Goal: Task Accomplishment & Management: Use online tool/utility

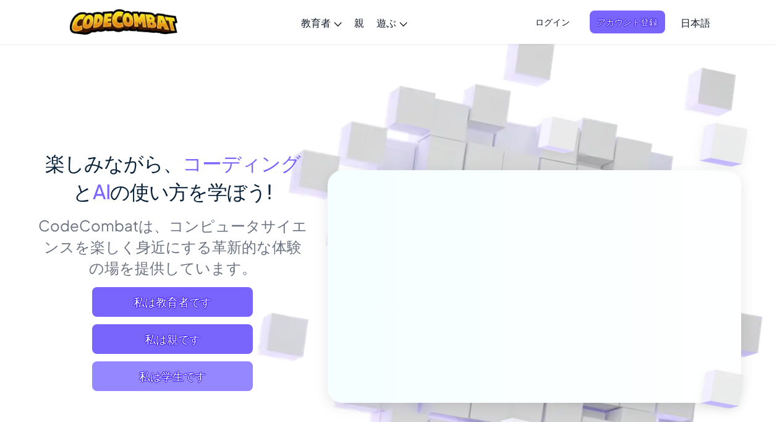
click at [187, 372] on span "私は学生です" at bounding box center [172, 376] width 161 height 30
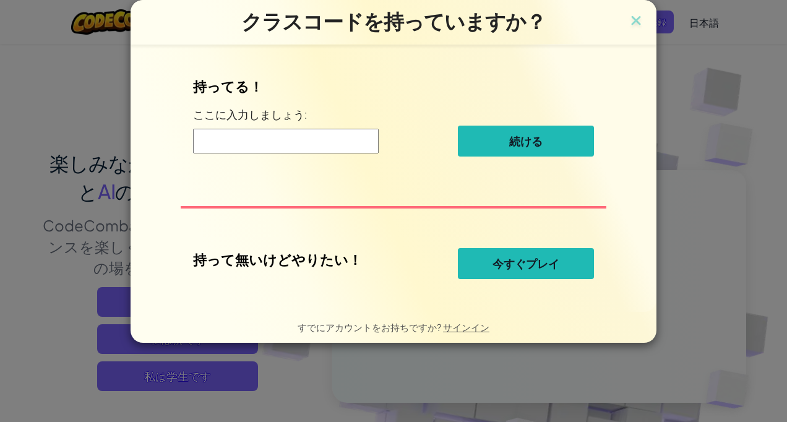
click at [497, 254] on button "今すぐプレイ" at bounding box center [526, 263] width 136 height 31
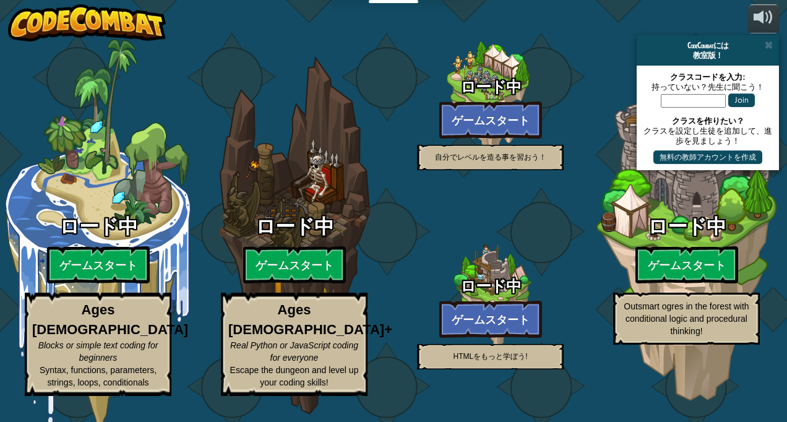
select select "ja"
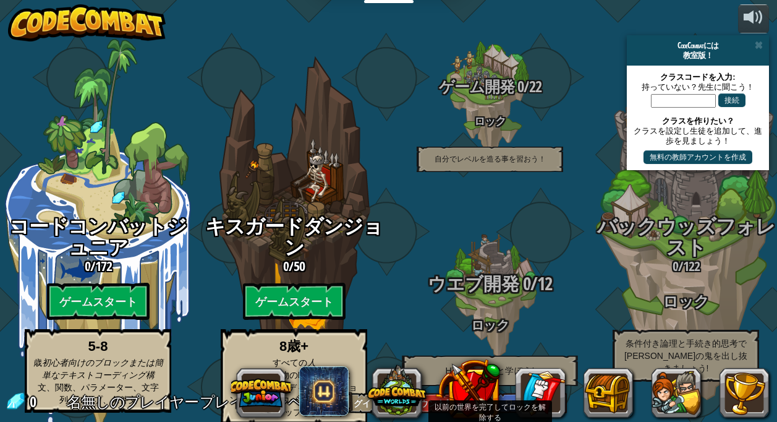
scroll to position [1, 0]
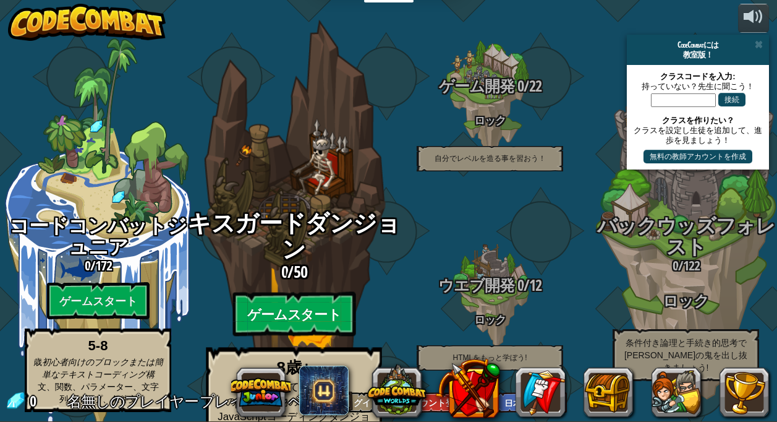
click at [299, 292] on btn "ゲームスタート" at bounding box center [294, 314] width 123 height 45
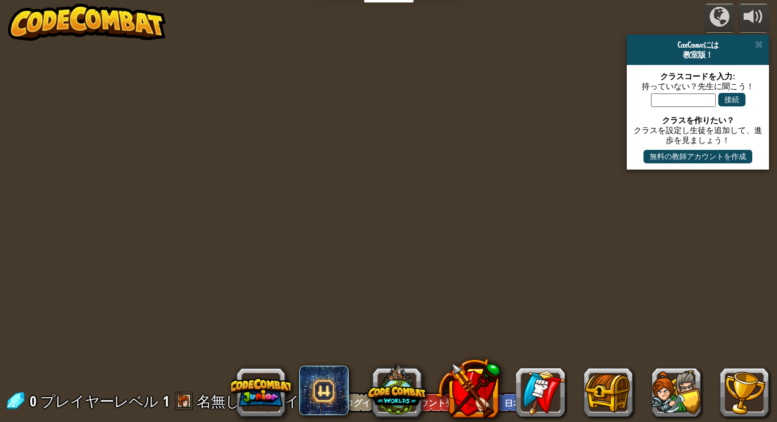
select select "ja"
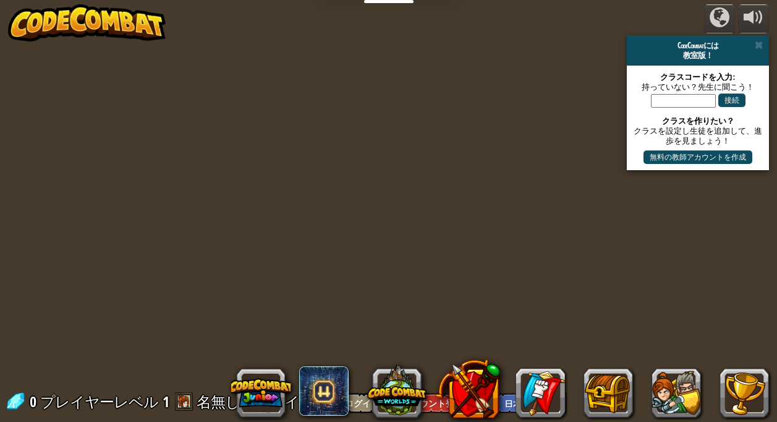
select select "ja"
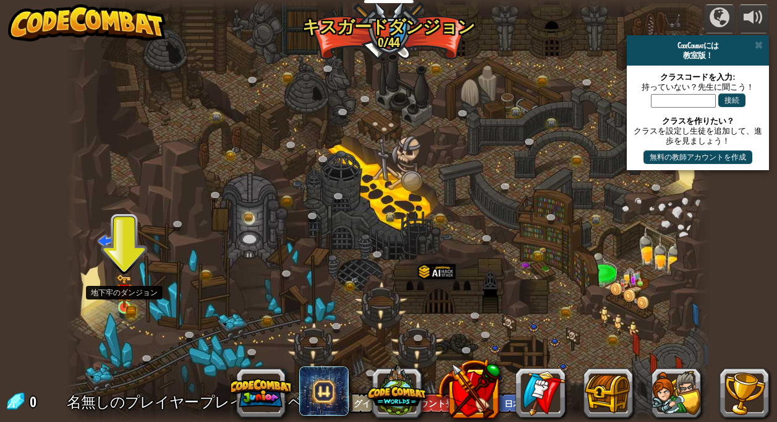
click at [128, 296] on img at bounding box center [124, 291] width 9 height 9
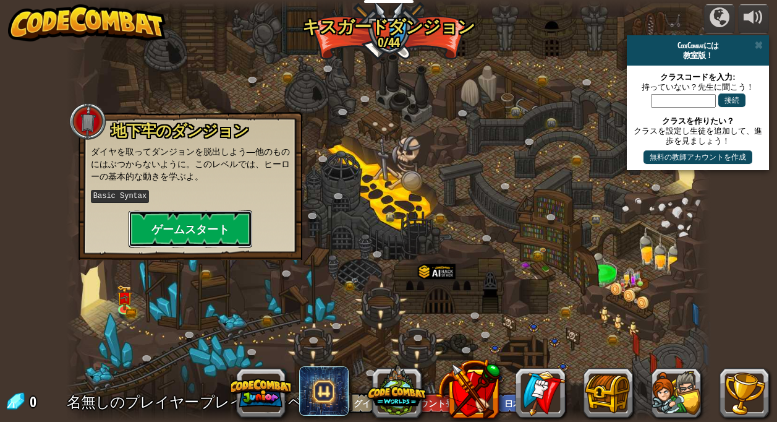
click at [184, 224] on button "ゲームスタート" at bounding box center [191, 228] width 124 height 37
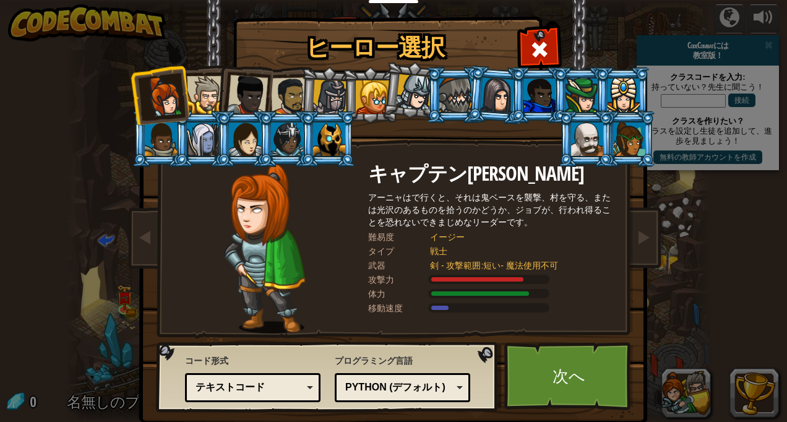
click at [205, 83] on div at bounding box center [206, 95] width 38 height 38
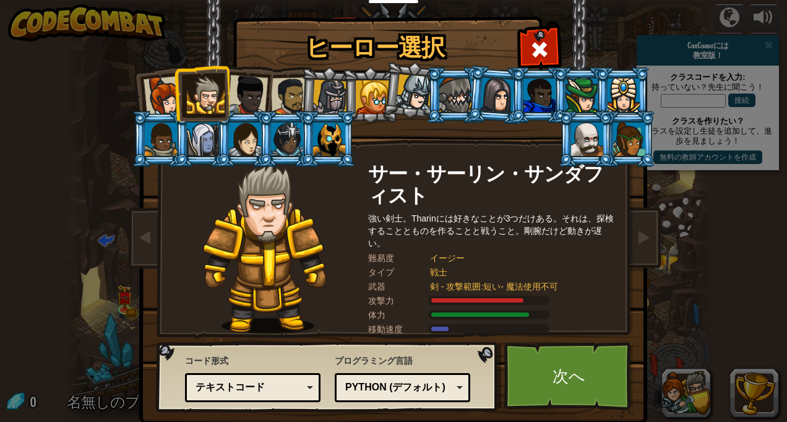
click at [239, 98] on div at bounding box center [247, 95] width 41 height 41
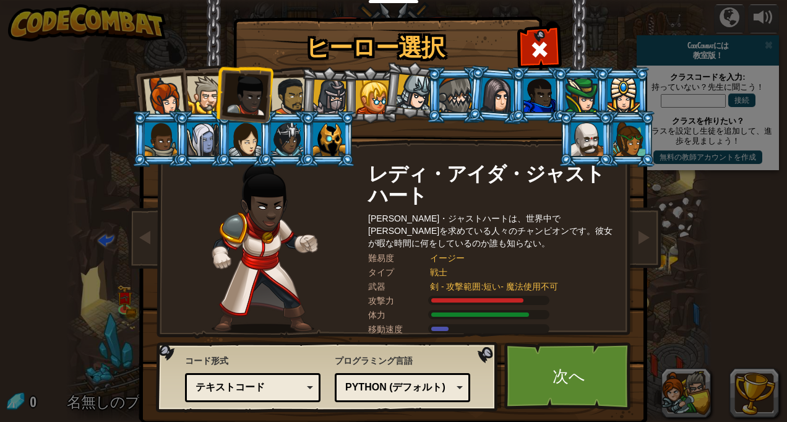
click at [271, 102] on div at bounding box center [290, 96] width 38 height 38
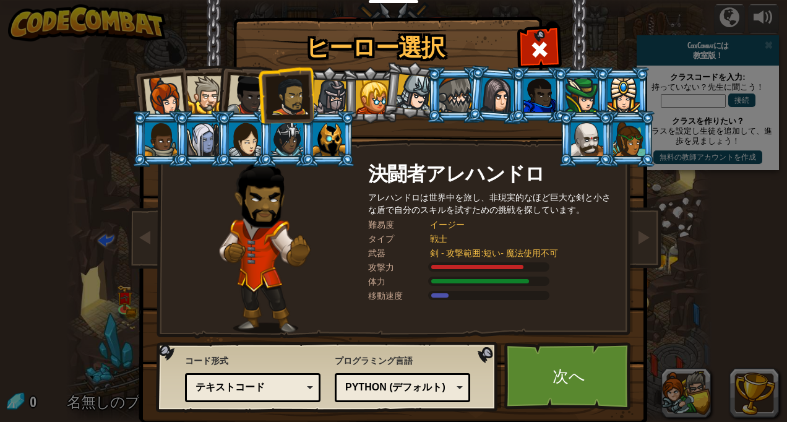
click at [415, 90] on div at bounding box center [414, 92] width 36 height 36
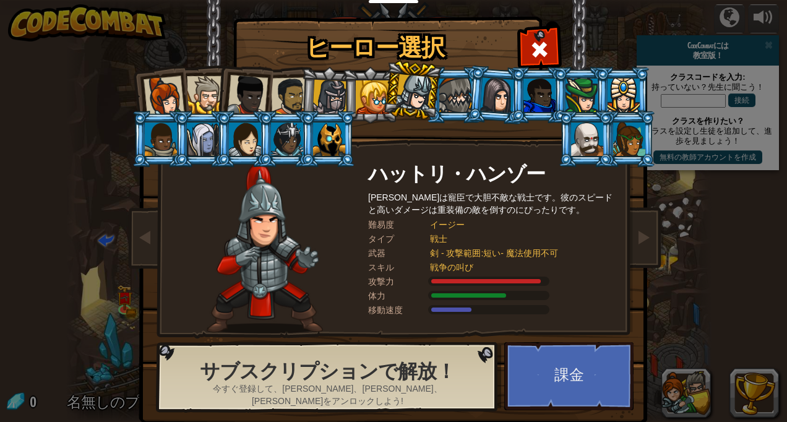
click at [571, 143] on div at bounding box center [587, 138] width 32 height 33
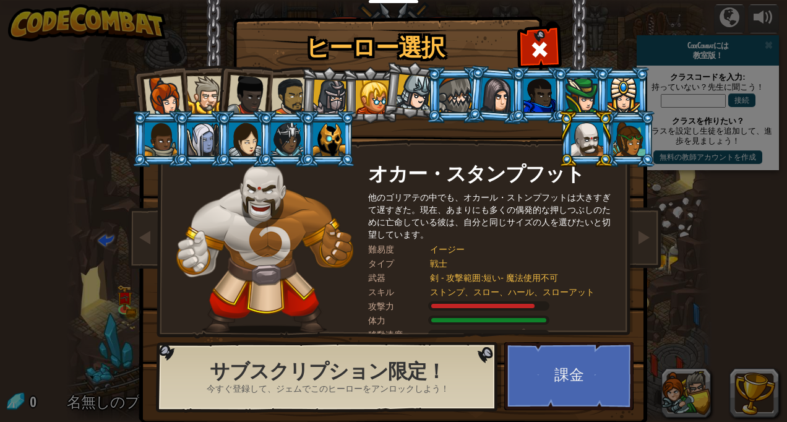
click at [613, 142] on div at bounding box center [629, 138] width 32 height 33
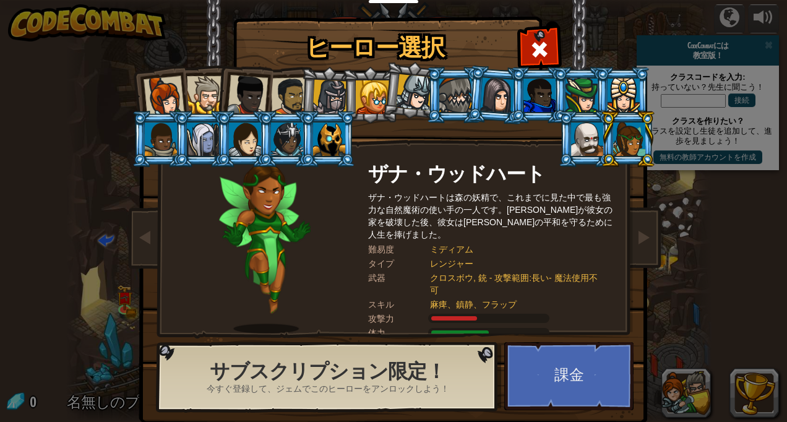
click at [611, 94] on div at bounding box center [623, 95] width 32 height 33
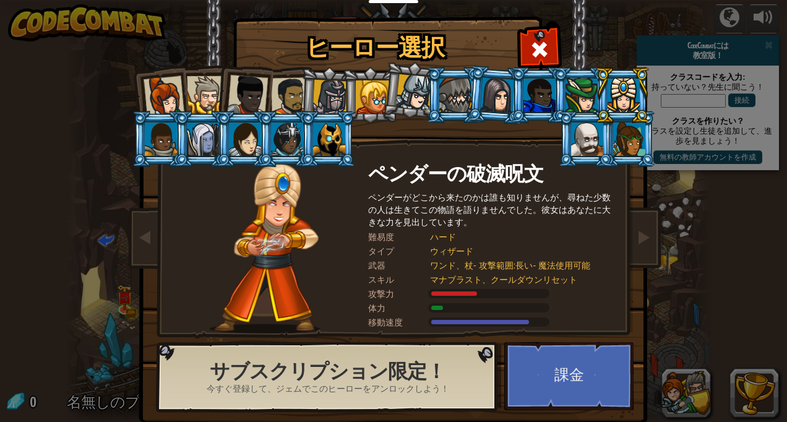
click at [588, 91] on div at bounding box center [581, 95] width 32 height 33
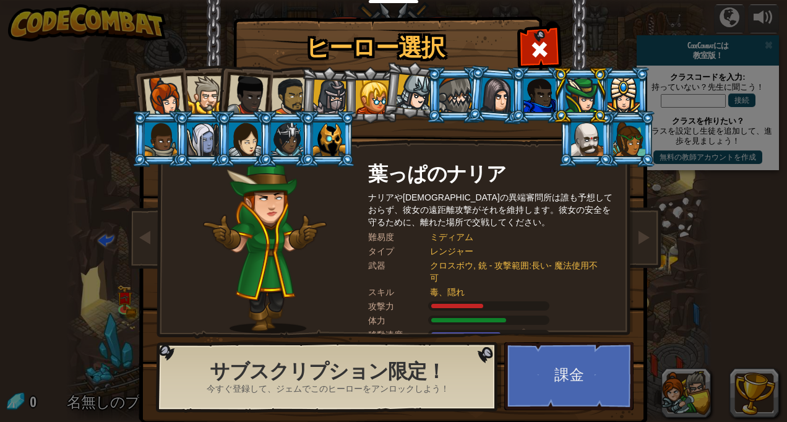
click at [552, 87] on li at bounding box center [580, 95] width 56 height 56
click at [529, 51] on span at bounding box center [539, 50] width 20 height 20
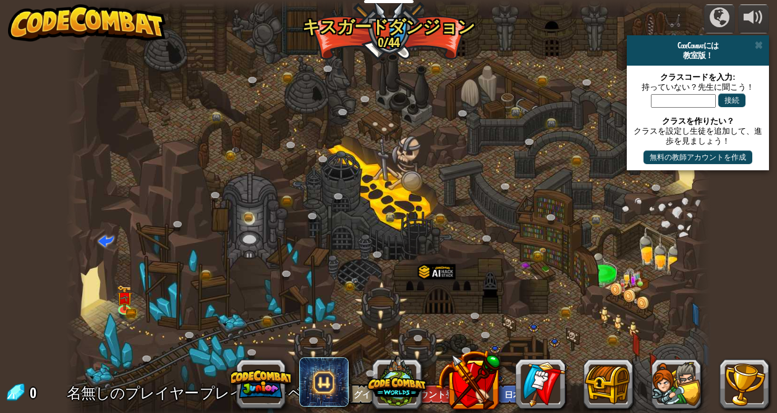
click at [139, 302] on div at bounding box center [388, 211] width 645 height 422
click at [115, 306] on link at bounding box center [126, 308] width 25 height 25
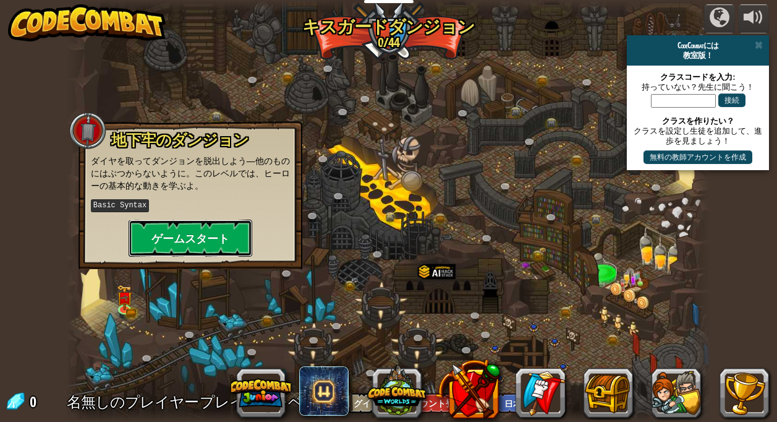
click at [194, 236] on button "ゲームスタート" at bounding box center [191, 238] width 124 height 37
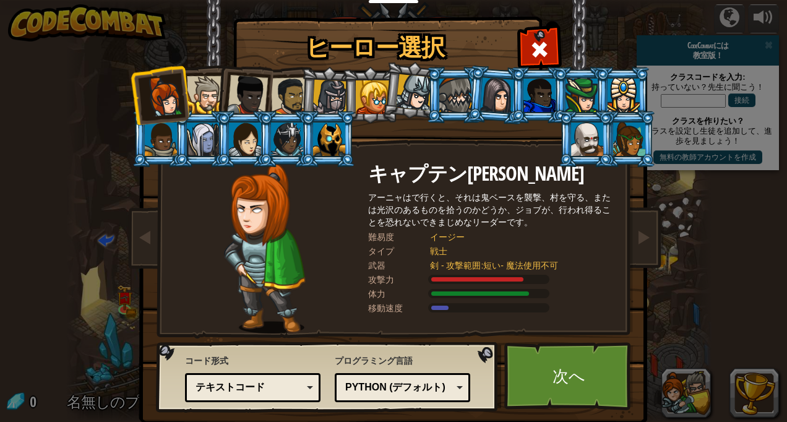
click at [396, 105] on div at bounding box center [414, 92] width 36 height 36
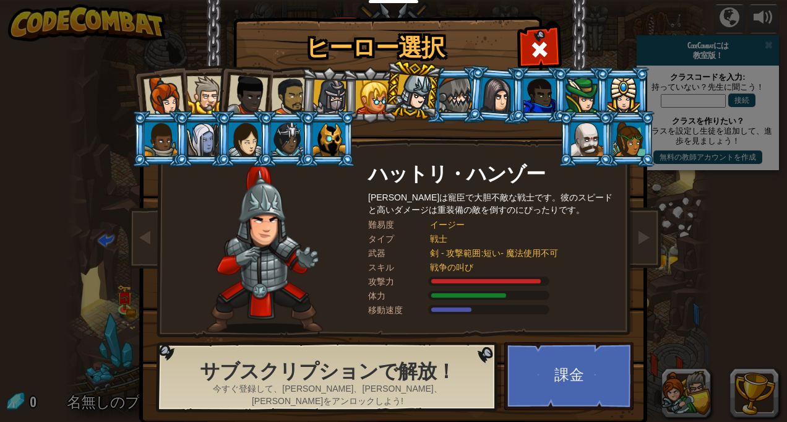
click at [343, 97] on li at bounding box center [370, 95] width 56 height 56
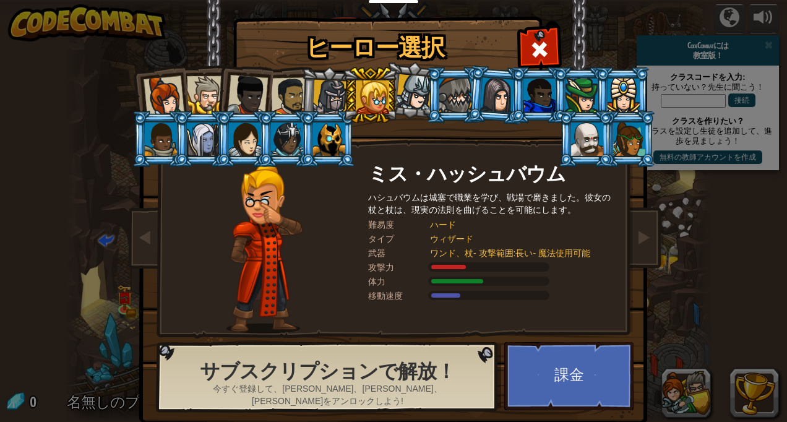
click at [312, 93] on div at bounding box center [329, 97] width 35 height 35
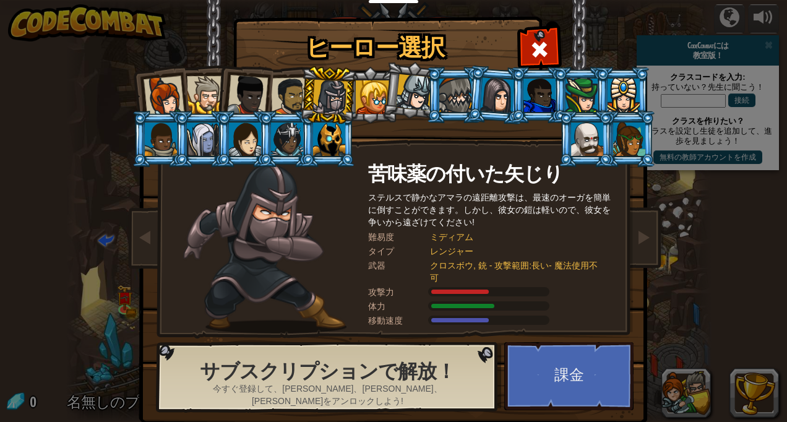
click at [275, 95] on div at bounding box center [290, 96] width 38 height 38
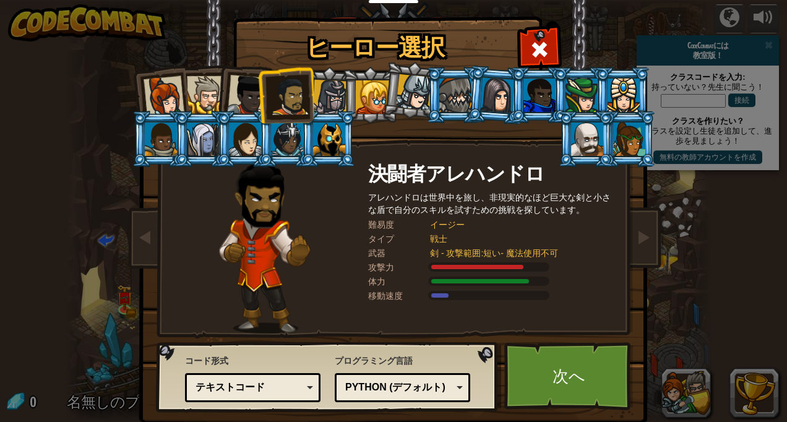
click at [348, 90] on li at bounding box center [370, 95] width 56 height 56
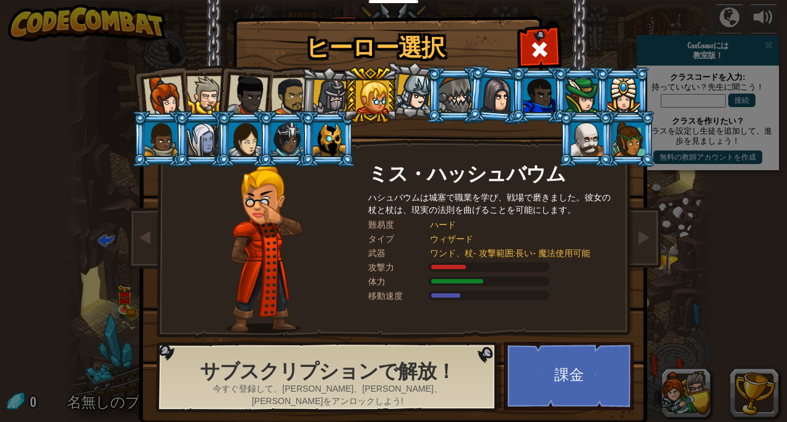
click at [328, 90] on div at bounding box center [329, 97] width 35 height 35
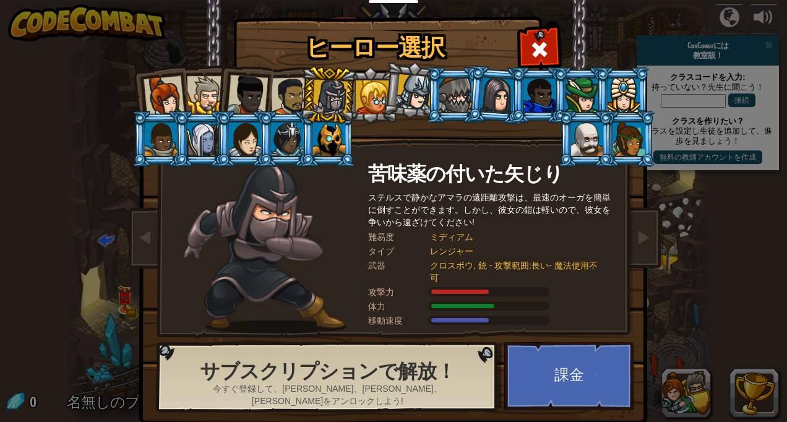
click at [220, 82] on li at bounding box center [243, 92] width 61 height 61
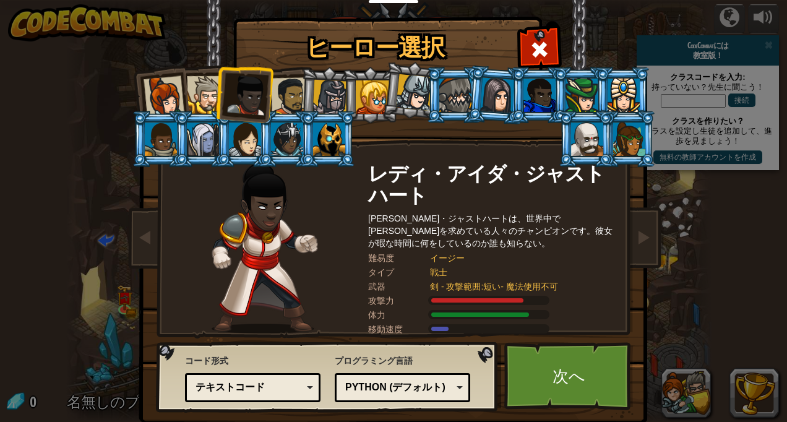
click at [286, 92] on div at bounding box center [290, 96] width 38 height 38
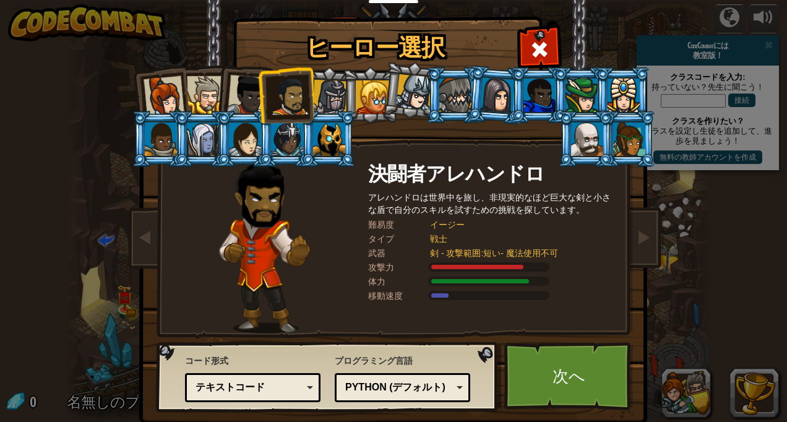
click at [360, 94] on div at bounding box center [372, 96] width 33 height 33
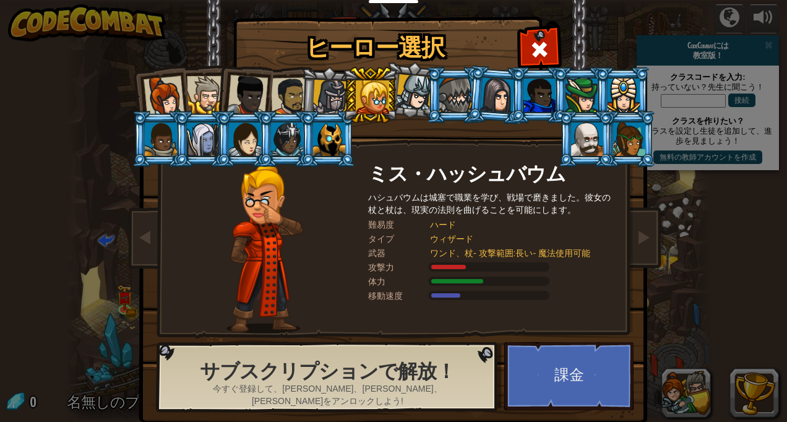
click at [170, 100] on div at bounding box center [163, 96] width 41 height 41
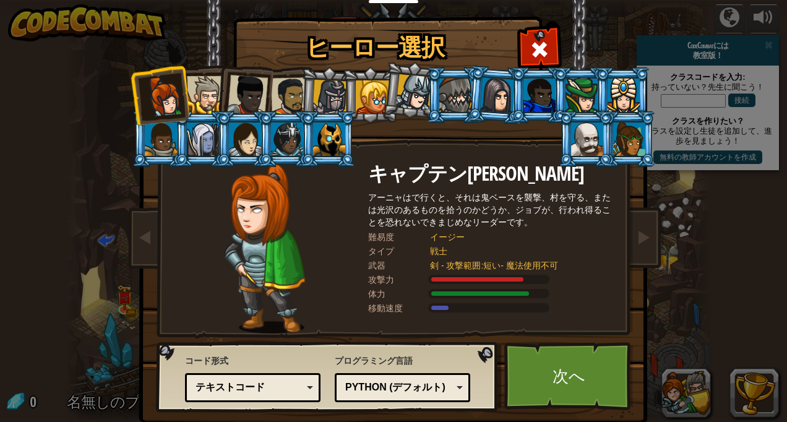
click at [201, 102] on div at bounding box center [206, 95] width 38 height 38
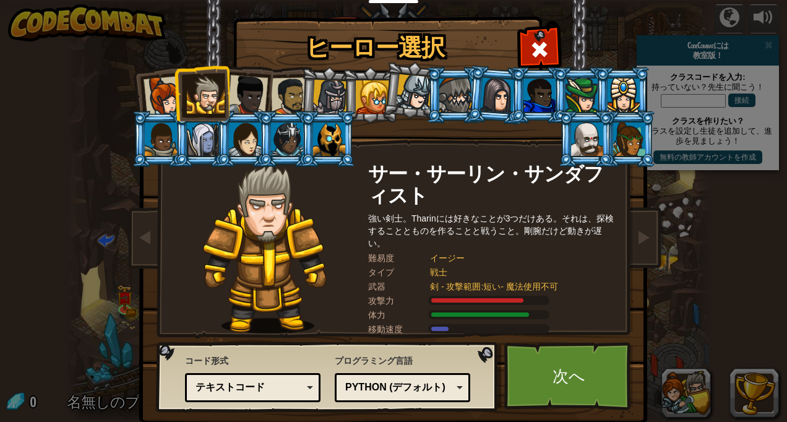
click at [245, 100] on div at bounding box center [247, 95] width 41 height 41
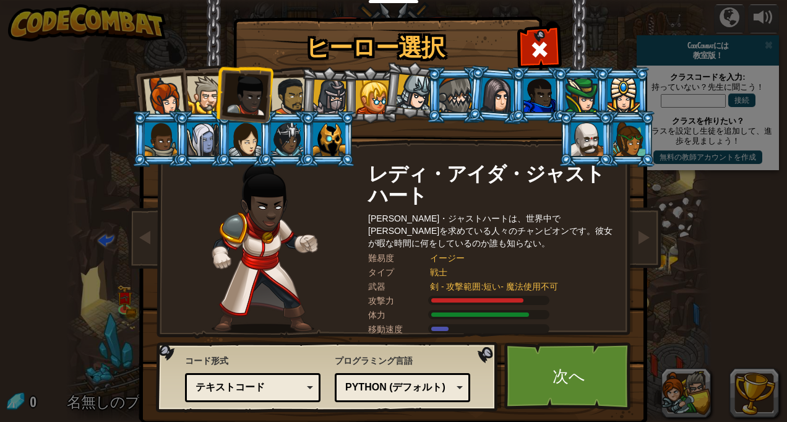
click at [291, 83] on div at bounding box center [290, 96] width 38 height 38
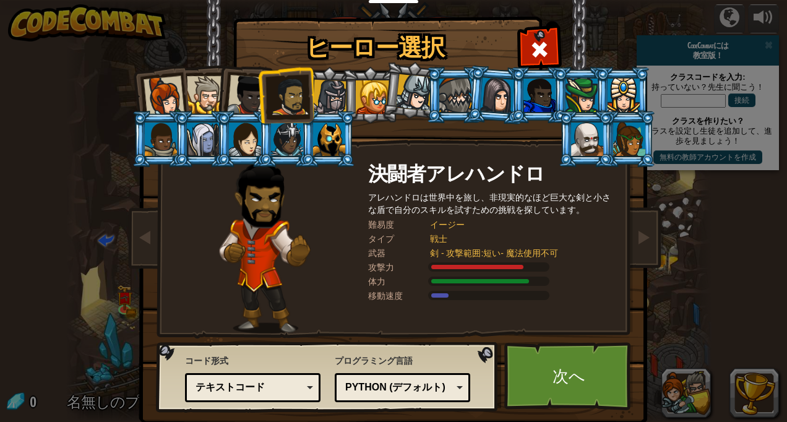
click at [336, 88] on div at bounding box center [329, 97] width 35 height 35
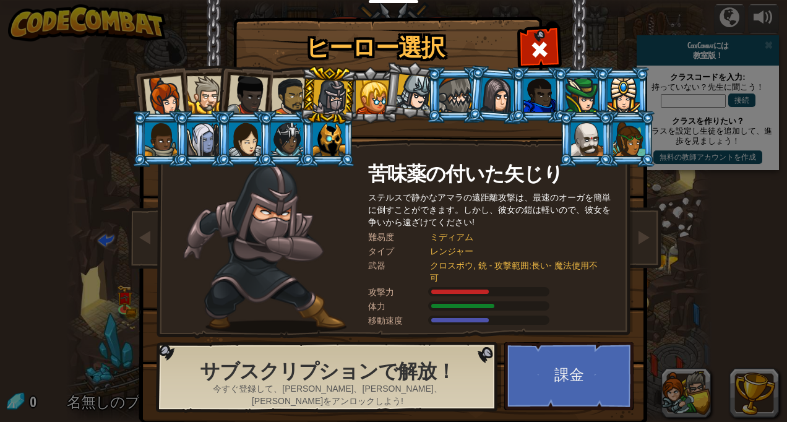
click at [368, 93] on div at bounding box center [372, 96] width 33 height 33
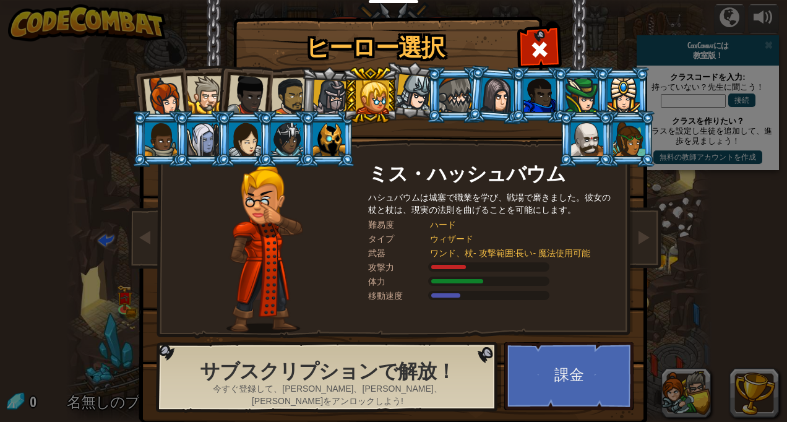
click at [327, 85] on div at bounding box center [329, 97] width 35 height 35
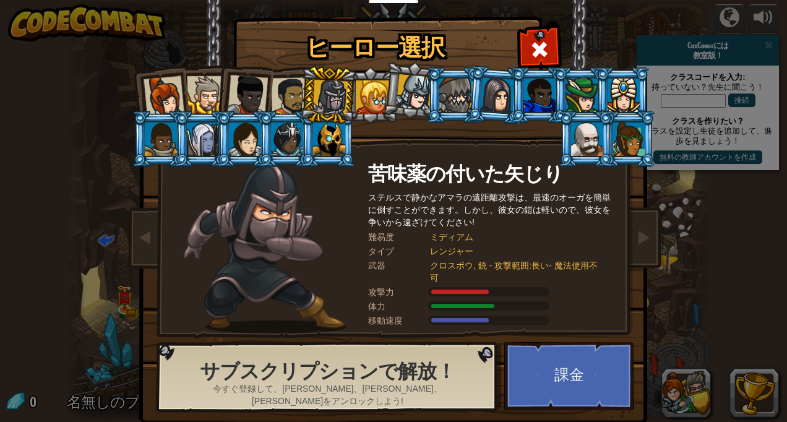
click at [299, 93] on li at bounding box center [328, 95] width 59 height 59
click at [284, 99] on div at bounding box center [290, 96] width 38 height 38
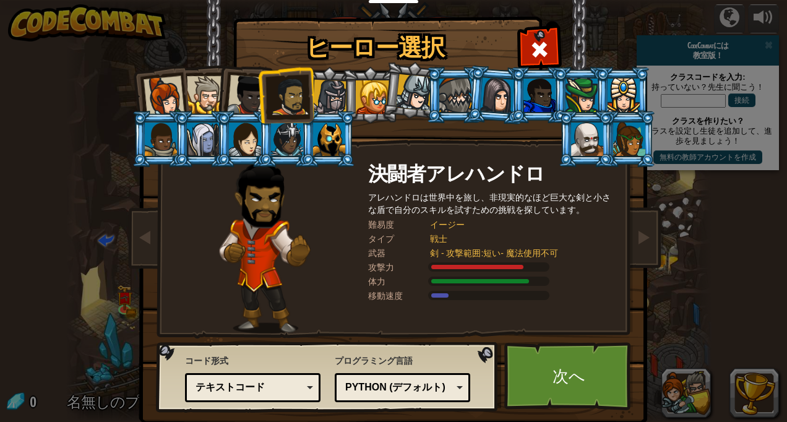
click at [439, 80] on div at bounding box center [455, 95] width 32 height 33
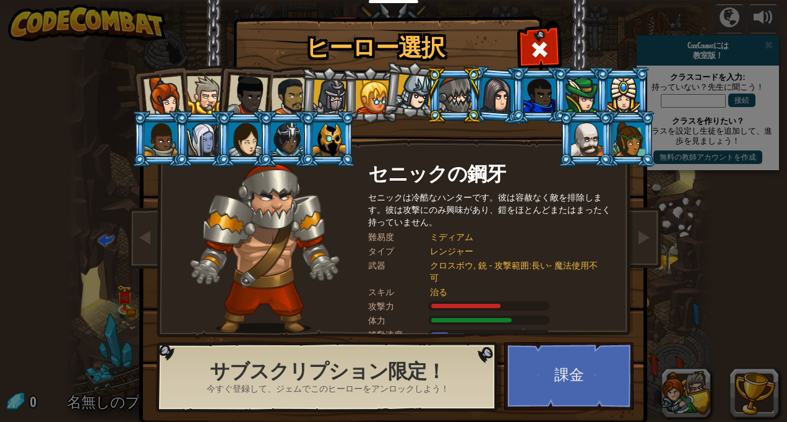
click at [280, 87] on div at bounding box center [290, 96] width 38 height 38
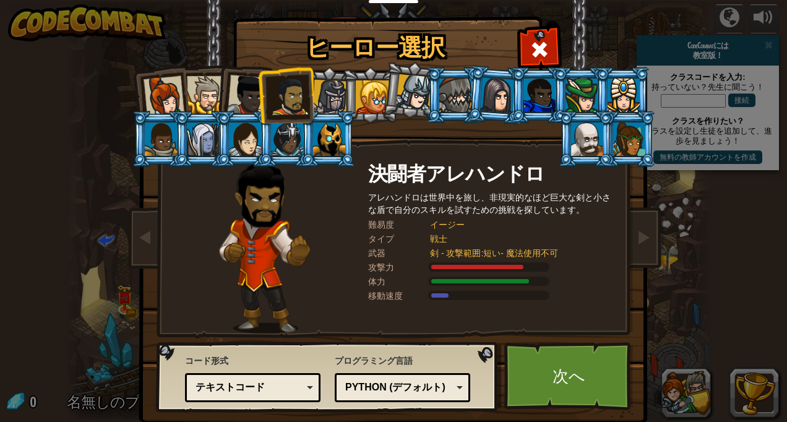
click at [161, 90] on div at bounding box center [163, 96] width 41 height 41
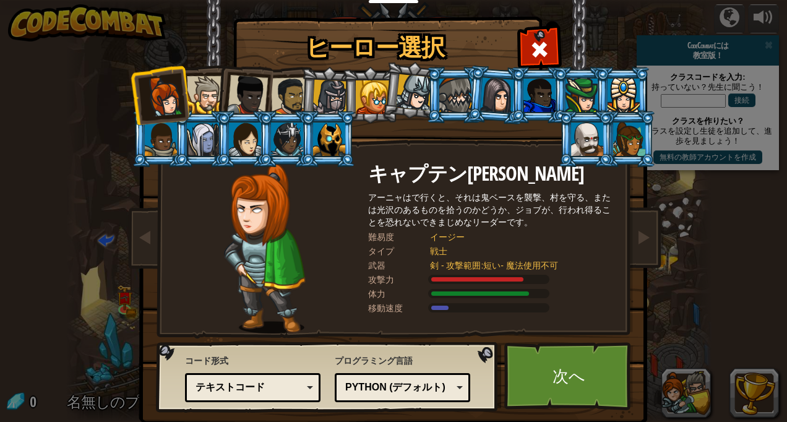
click at [190, 93] on div at bounding box center [206, 95] width 38 height 38
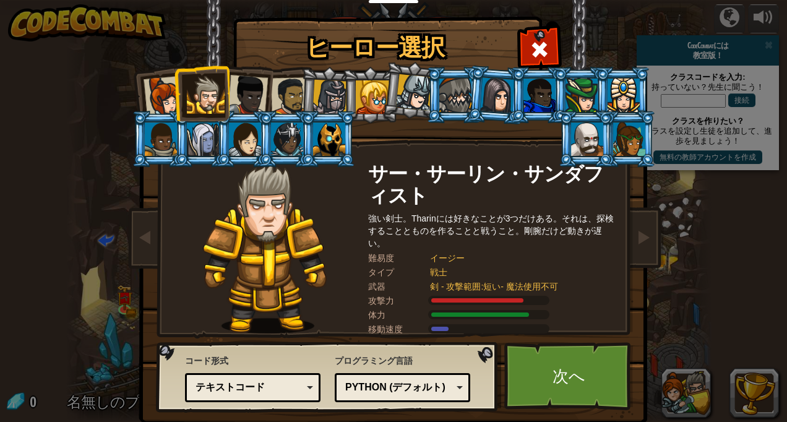
click at [220, 90] on li at bounding box center [202, 93] width 56 height 56
click at [283, 93] on div at bounding box center [290, 96] width 38 height 38
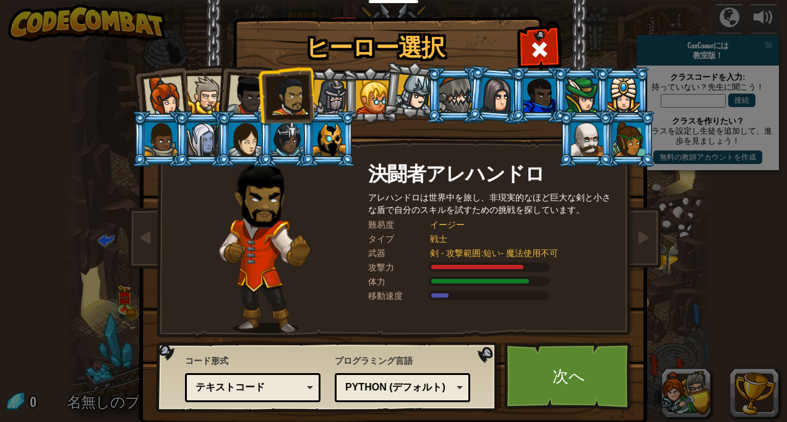
click at [245, 95] on div at bounding box center [247, 95] width 41 height 41
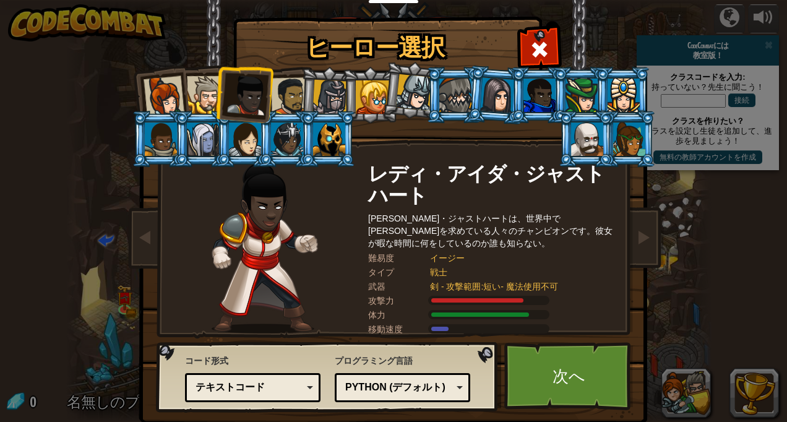
click at [187, 92] on div at bounding box center [206, 95] width 38 height 38
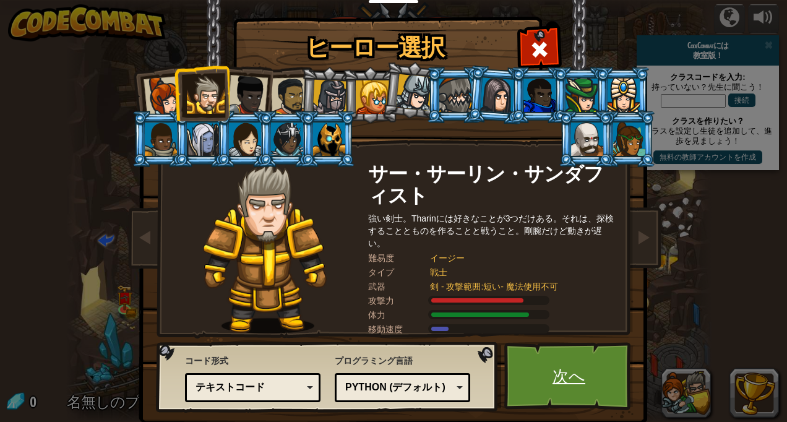
click at [596, 388] on link "次へ" at bounding box center [568, 376] width 129 height 68
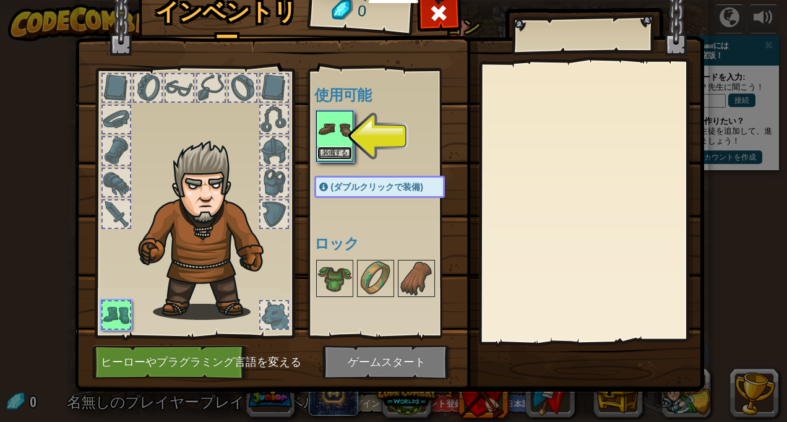
click at [342, 157] on button "装備する" at bounding box center [334, 153] width 35 height 13
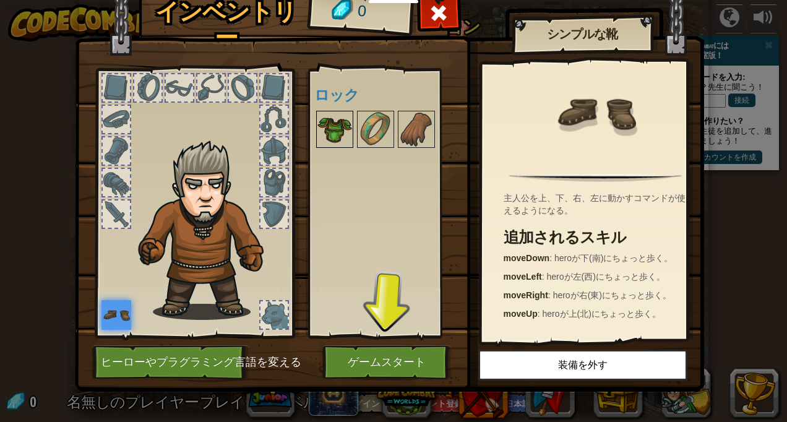
click at [341, 122] on img at bounding box center [334, 129] width 35 height 35
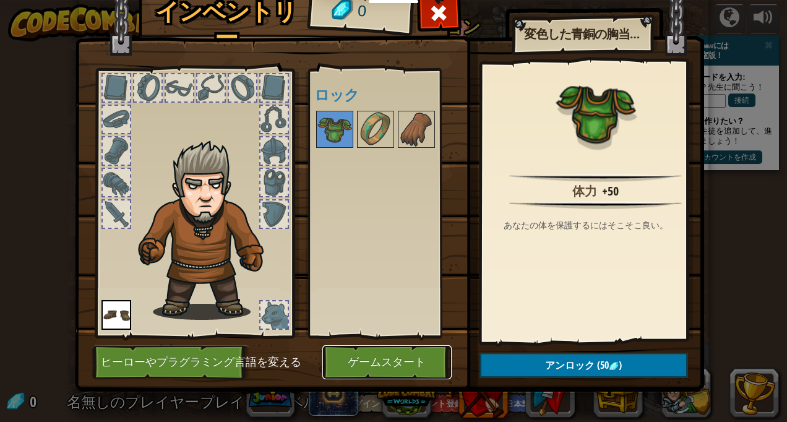
click at [390, 351] on button "ゲームスタート" at bounding box center [386, 362] width 129 height 34
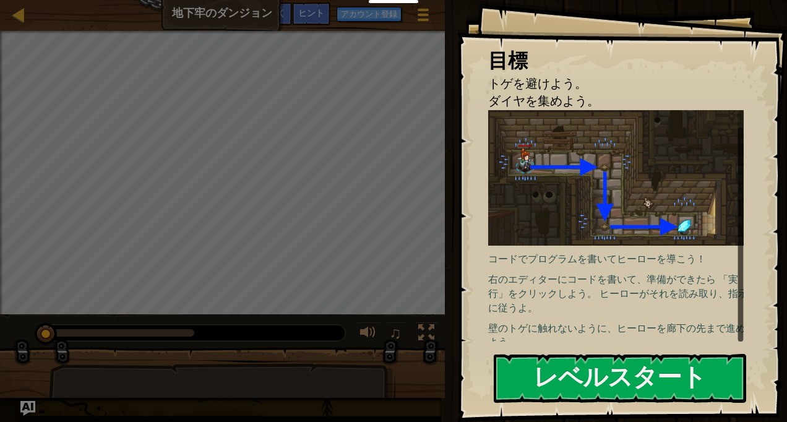
scroll to position [9, 0]
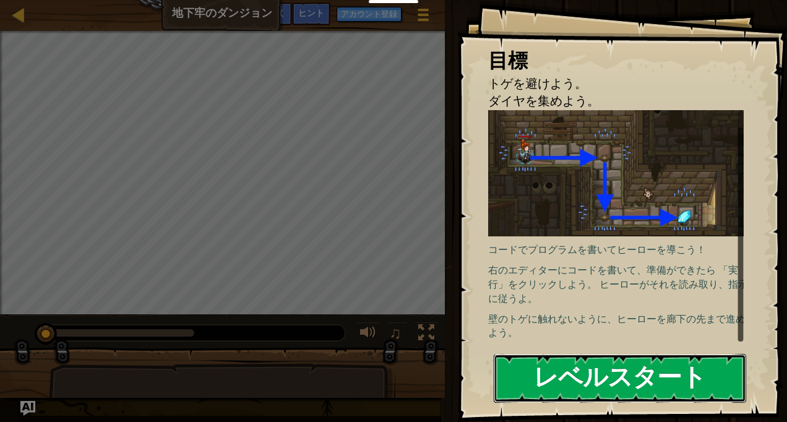
click at [685, 385] on button "レベルスタート" at bounding box center [620, 378] width 252 height 49
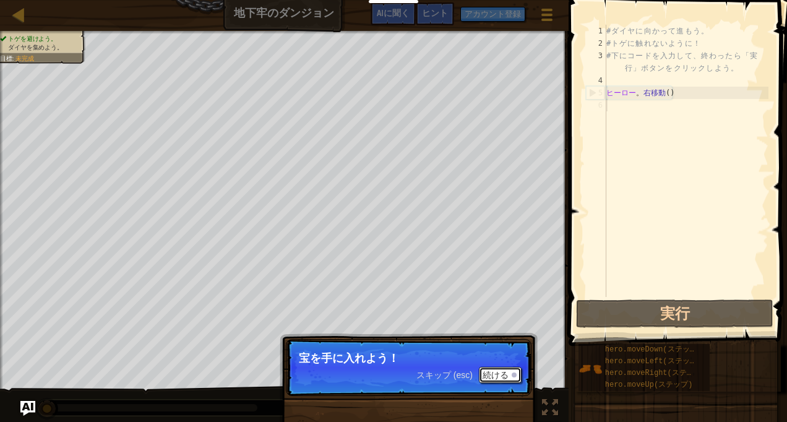
click at [489, 377] on font "続ける" at bounding box center [495, 375] width 26 height 10
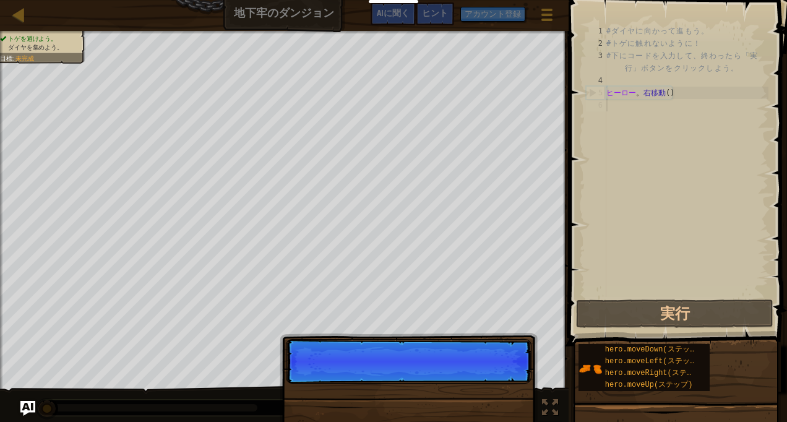
scroll to position [6, 0]
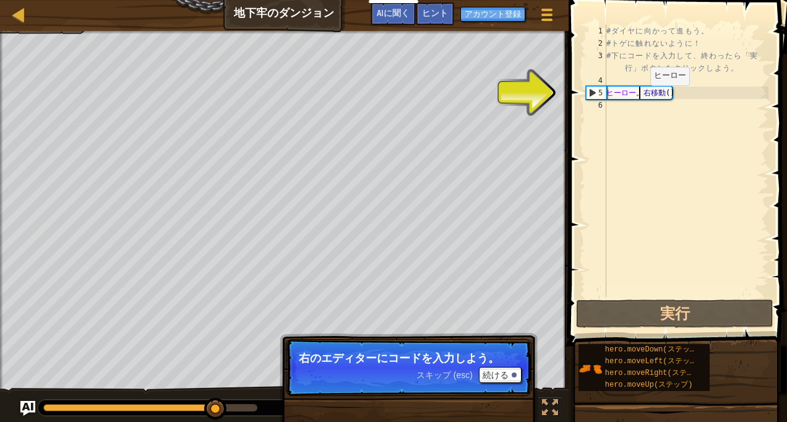
click at [639, 98] on div "# ダ イ ヤ に 向 か っ て 進 も う 。 # ト ゲ に 触 れ な い よ う に ！ # 下 に コ ー ド を 入 力 し て 、 終 わ っ…" at bounding box center [686, 173] width 165 height 297
type textarea "hero.moveRight()"
click at [620, 147] on div "# ダ イ ヤ に 向 か っ て 進 も う 。 # ト ゲ に 触 れ な い よ う に ！ # 下 に コ ー ド を 入 力 し て 、 終 わ っ…" at bounding box center [686, 173] width 165 height 297
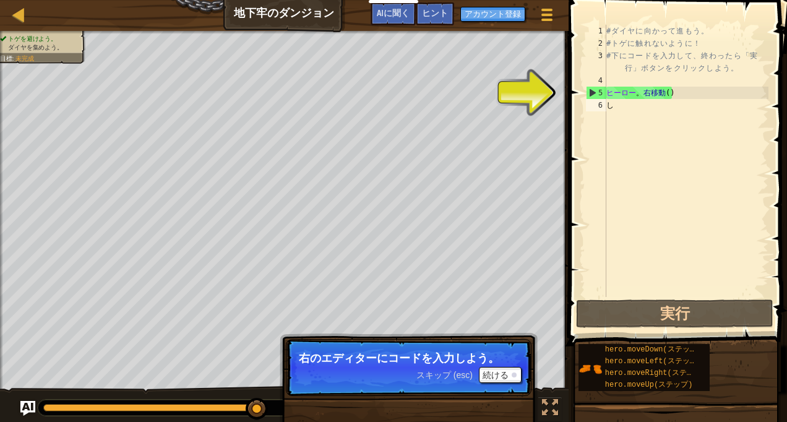
scroll to position [0, 0]
type textarea "し"
type textarea "ヒーロー"
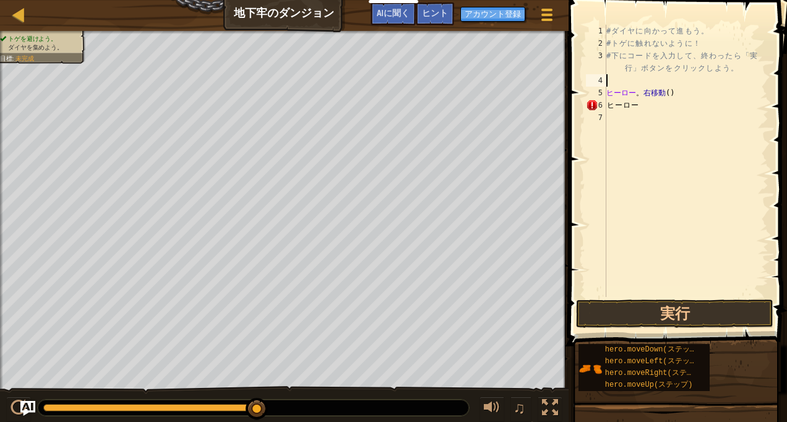
click at [637, 85] on div "# ダ イ ヤ に 向 か っ て 進 も う 。 # ト ゲ に 触 れ な い よ う に ！ # 下 に コ ー ド を 入 力 し て 、 終 わ っ…" at bounding box center [686, 173] width 165 height 297
type textarea "み"
type textarea "# 下にコードを入力して、終わったら「実行」ボタンをクリックしよう。"
type textarea "ヒ"
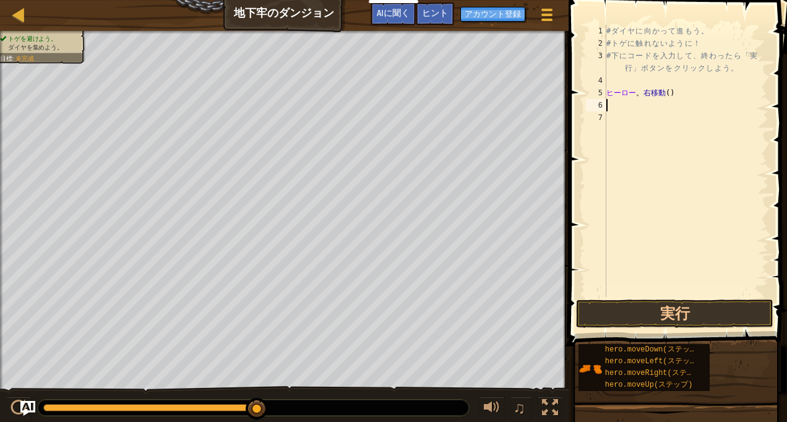
type textarea "hero.moveRight()"
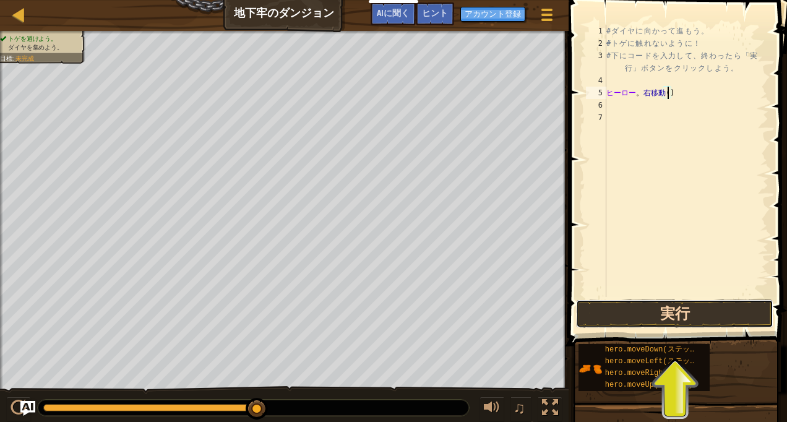
click at [691, 321] on button "実行" at bounding box center [674, 313] width 197 height 28
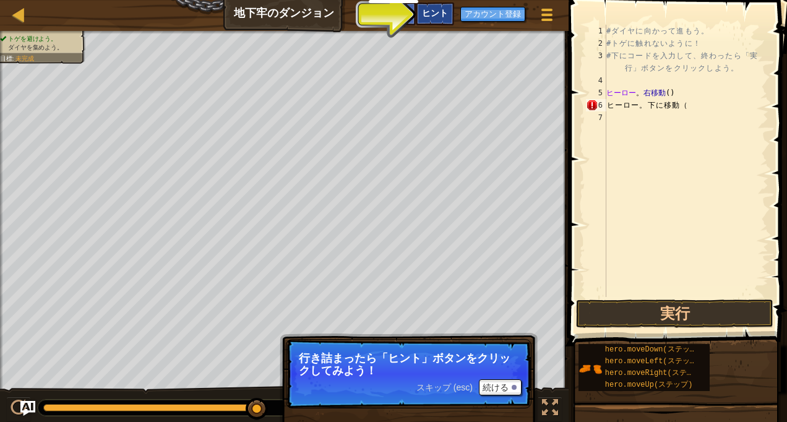
scroll to position [6, 1]
click at [445, 19] on div "ヒント" at bounding box center [435, 13] width 38 height 23
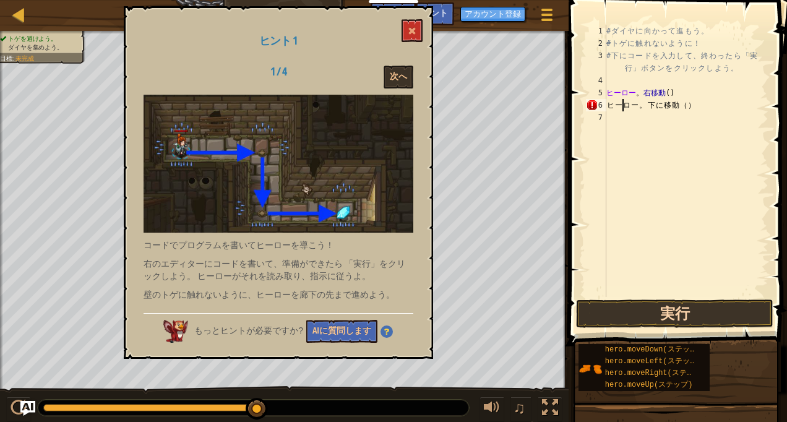
scroll to position [6, 6]
click at [680, 318] on button "実行" at bounding box center [674, 313] width 197 height 28
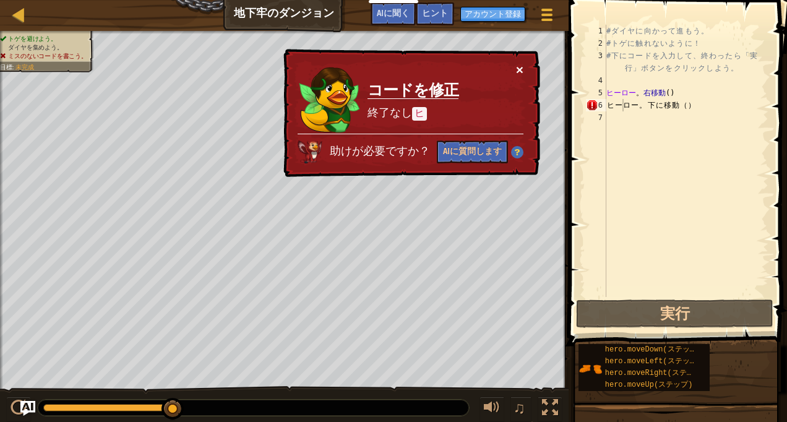
click at [521, 69] on button "×" at bounding box center [519, 69] width 7 height 13
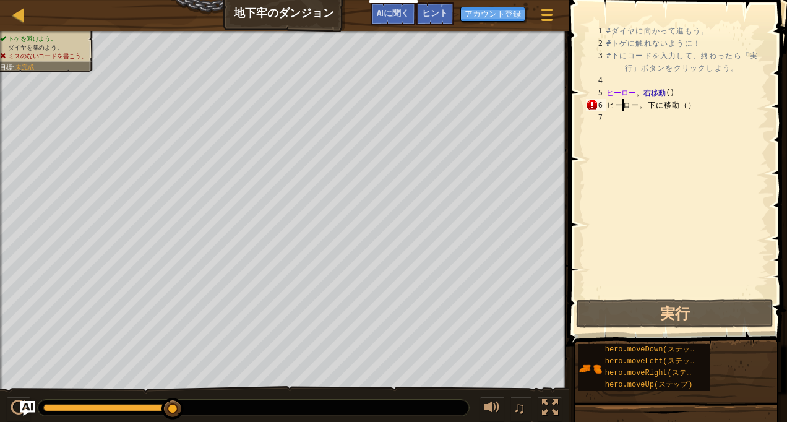
click at [734, 108] on div "# ダ イ ヤ に 向 か っ て 進 も う 。 # ト ゲ に 触 れ な い よ う に ！ # 下 に コ ー ド を 入 力 し て 、 終 わ っ…" at bounding box center [686, 173] width 165 height 297
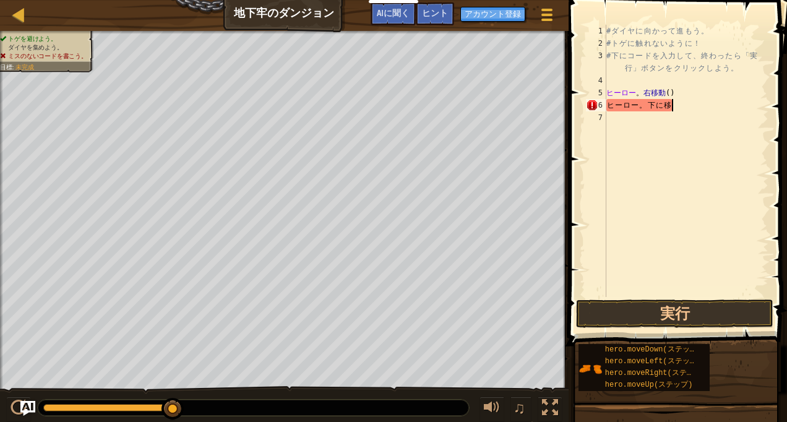
scroll to position [6, 1]
type textarea "ヒー"
drag, startPoint x: 201, startPoint y: 409, endPoint x: 359, endPoint y: 398, distance: 158.7
click at [378, 399] on div at bounding box center [253, 407] width 432 height 17
drag, startPoint x: 172, startPoint y: 405, endPoint x: 280, endPoint y: 394, distance: 108.8
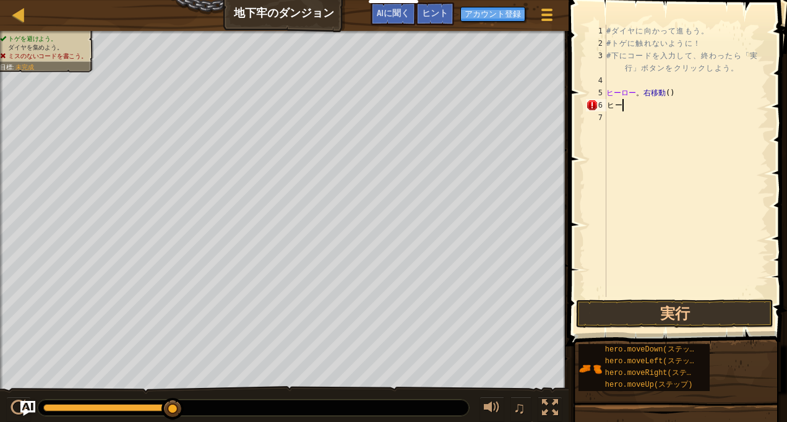
click at [620, 83] on div "# ダ イ ヤ に 向 か っ て 進 も う 。 # ト ゲ に 触 れ な い よ う に ！ # 下 に コ ー ド を 入 力 し て 、 終 わ っ…" at bounding box center [686, 173] width 165 height 297
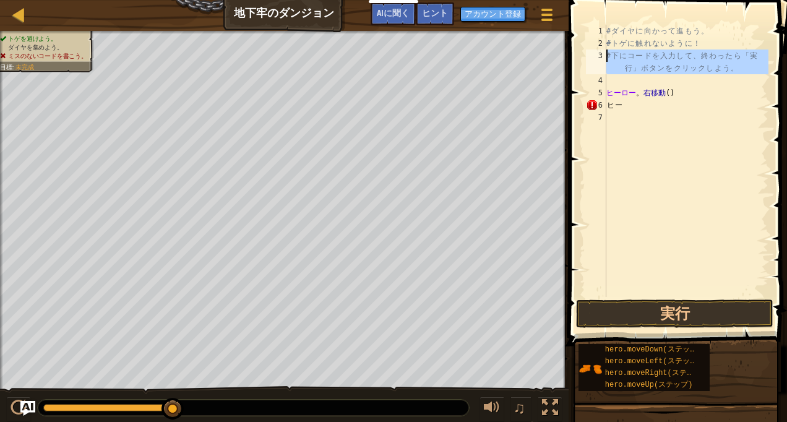
click at [605, 49] on div "3" at bounding box center [596, 61] width 20 height 25
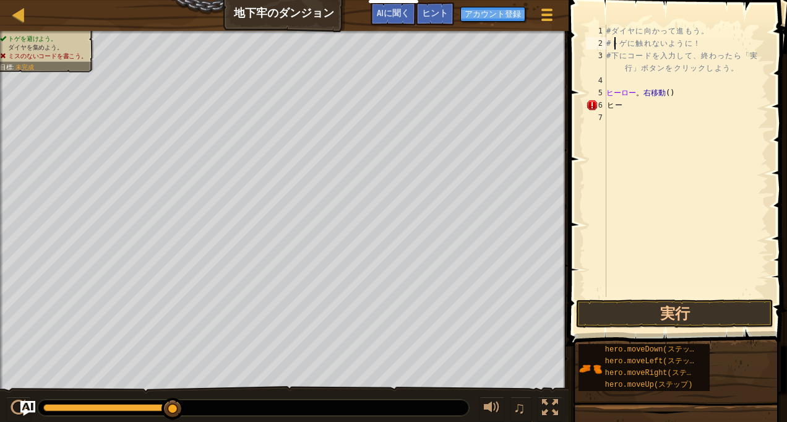
click at [617, 49] on div "# ダ イ ヤ に 向 か っ て 進 も う 。 # ト ゲ に 触 れ な い よ う に ！ # 下 に コ ー ド を 入 力 し て 、 終 わ っ…" at bounding box center [686, 173] width 165 height 297
type textarea "# トゲに触れないように！"
click at [690, 113] on div "# ダ イ ヤ に 向 か っ て 進 も う 。 # ト ゲ に 触 れ な い よ う に ！ # 下 に コ ー ド を 入 力 し て 、 終 わ っ…" at bounding box center [686, 173] width 165 height 297
click at [614, 90] on div "# ダ イ ヤ に 向 か っ て 進 も う 。 # ト ゲ に 触 れ な い よ う に ！ # 下 に コ ー ド を 入 力 し て 、 終 わ っ…" at bounding box center [686, 173] width 165 height 297
type textarea "hero.moveRight()"
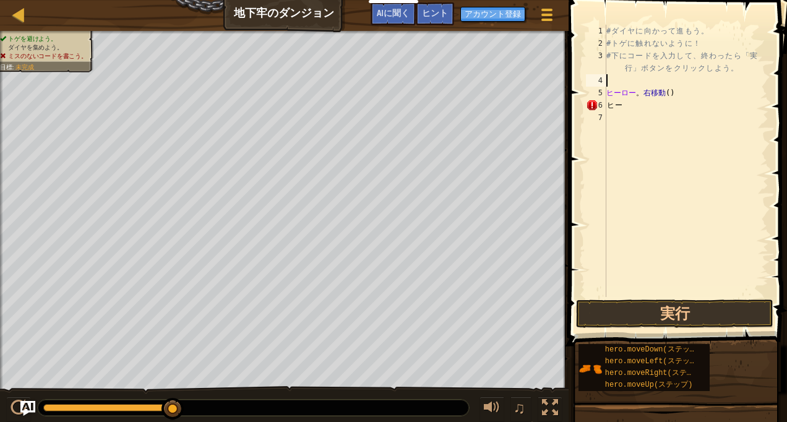
click at [618, 85] on div "# ダ イ ヤ に 向 か っ て 進 も う 。 # ト ゲ に 触 れ な い よ う に ！ # 下 に コ ー ド を 入 力 し て 、 終 わ っ…" at bounding box center [686, 173] width 165 height 297
